Goal: Information Seeking & Learning: Learn about a topic

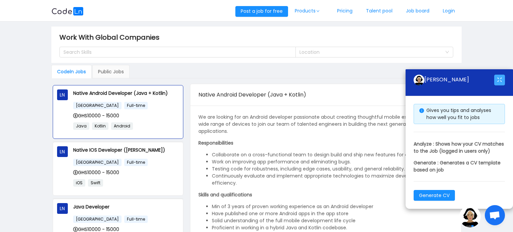
click at [503, 76] on button "button" at bounding box center [499, 80] width 11 height 11
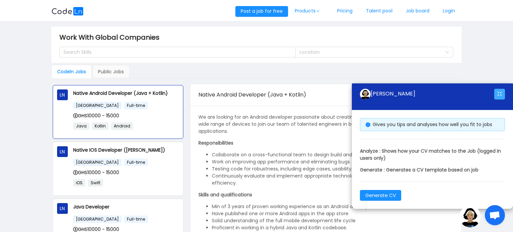
click at [501, 96] on button "button" at bounding box center [499, 94] width 11 height 11
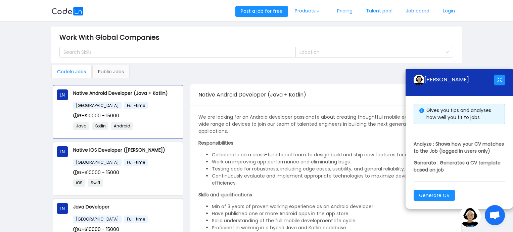
click at [495, 219] on span "Open chat" at bounding box center [494, 215] width 11 height 9
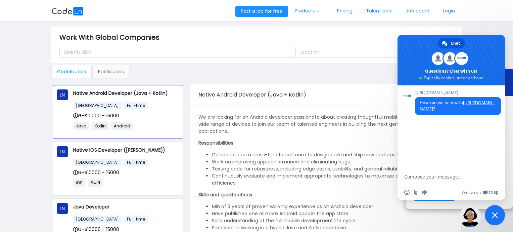
click at [497, 217] on span "Close chat" at bounding box center [495, 215] width 6 height 6
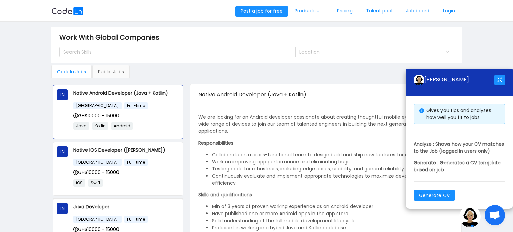
click at [497, 218] on span "Open chat" at bounding box center [494, 215] width 11 height 9
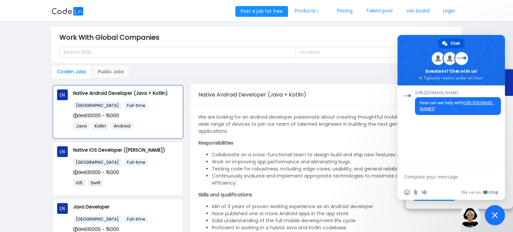
click at [497, 218] on span "Close chat" at bounding box center [495, 215] width 20 height 20
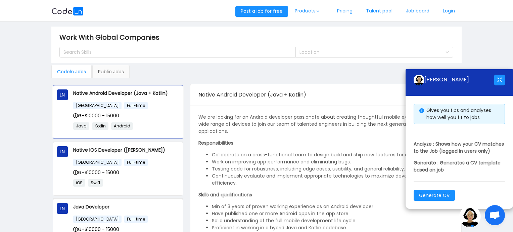
click at [498, 45] on main "Work With Global Companies Search Skills Location Codeln Jobs Public Jobs LN Na…" at bounding box center [256, 134] width 513 height 226
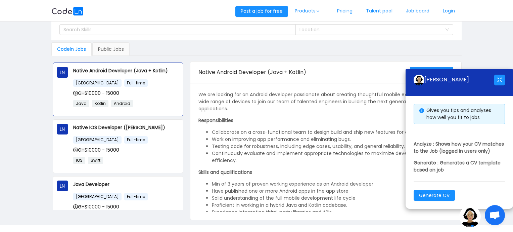
scroll to position [39, 0]
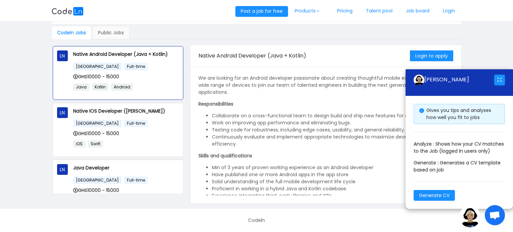
click at [468, 111] on span "Gives you tips and analyses how well you fit to jobs" at bounding box center [459, 114] width 65 height 14
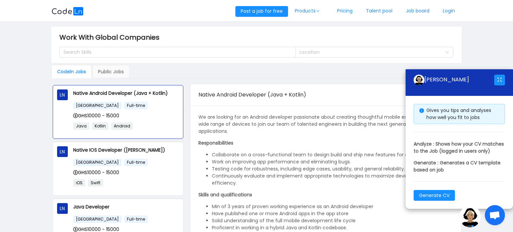
drag, startPoint x: 507, startPoint y: 65, endPoint x: 512, endPoint y: 92, distance: 27.2
click at [512, 90] on div "[PERSON_NAME] AI Gives you tips and analyses how well you fit to jobs Analyze :…" at bounding box center [459, 138] width 107 height 139
click at [512, 213] on main "Work With Global Companies Search Skills Location Codeln Jobs Public Jobs LN Na…" at bounding box center [256, 134] width 513 height 226
click at [436, 217] on li "Solid understanding of the full mobile development life cycle" at bounding box center [333, 220] width 242 height 7
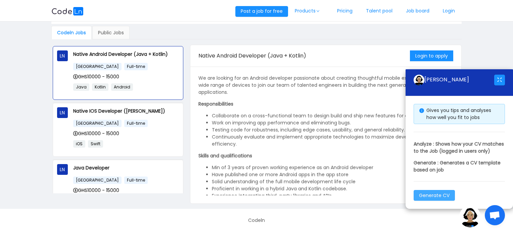
click at [442, 197] on button "Generate CV" at bounding box center [434, 195] width 41 height 11
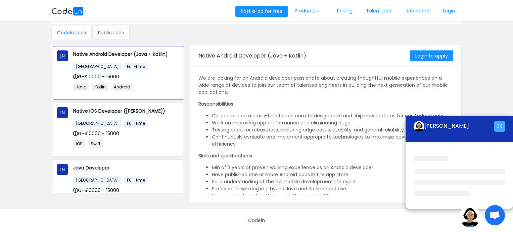
click at [500, 129] on button "button" at bounding box center [499, 126] width 11 height 11
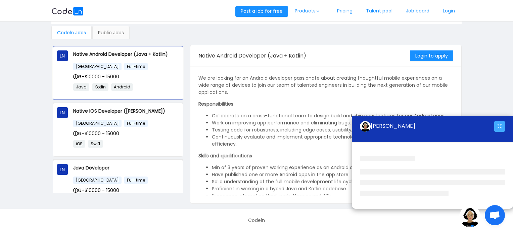
click at [500, 129] on button "button" at bounding box center [499, 126] width 11 height 11
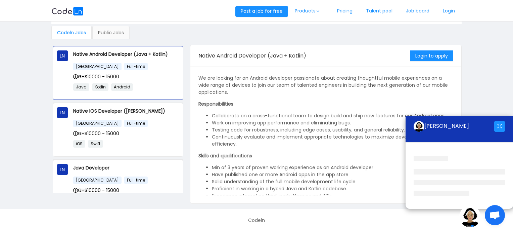
drag, startPoint x: 493, startPoint y: 85, endPoint x: 497, endPoint y: 84, distance: 3.9
click at [497, 84] on main "Work With Global Companies Search Skills Location Codeln Jobs Public Jobs LN Na…" at bounding box center [256, 96] width 513 height 226
drag, startPoint x: 427, startPoint y: 119, endPoint x: 458, endPoint y: 130, distance: 32.8
click at [454, 127] on div "[PERSON_NAME]" at bounding box center [454, 126] width 81 height 21
drag, startPoint x: 476, startPoint y: 140, endPoint x: 513, endPoint y: 172, distance: 48.1
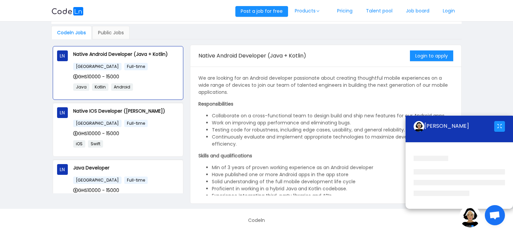
drag, startPoint x: 486, startPoint y: 171, endPoint x: 490, endPoint y: 171, distance: 4.0
click at [493, 172] on li at bounding box center [459, 171] width 91 height 5
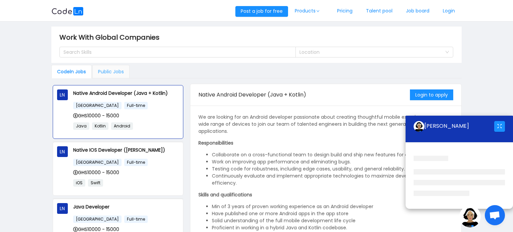
click at [106, 74] on div "Public Jobs" at bounding box center [110, 71] width 37 height 13
